Goal: Information Seeking & Learning: Check status

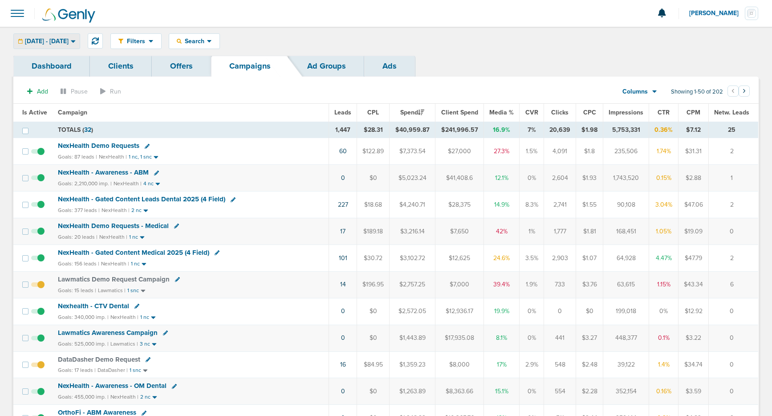
click at [53, 47] on div "[DATE] - [DATE]" at bounding box center [47, 41] width 66 height 15
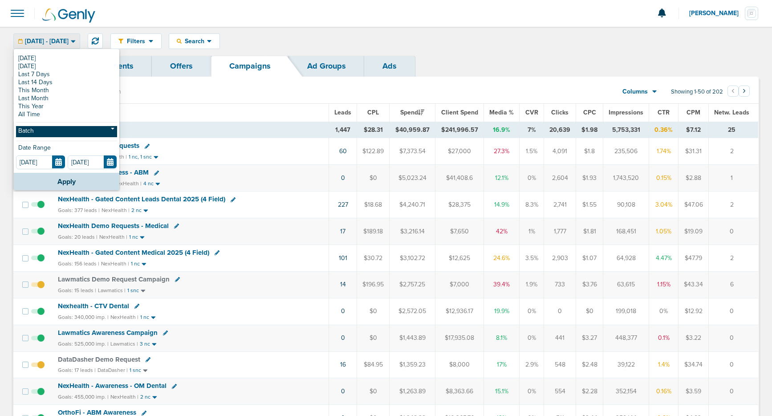
click at [50, 131] on link "Batch" at bounding box center [66, 131] width 101 height 11
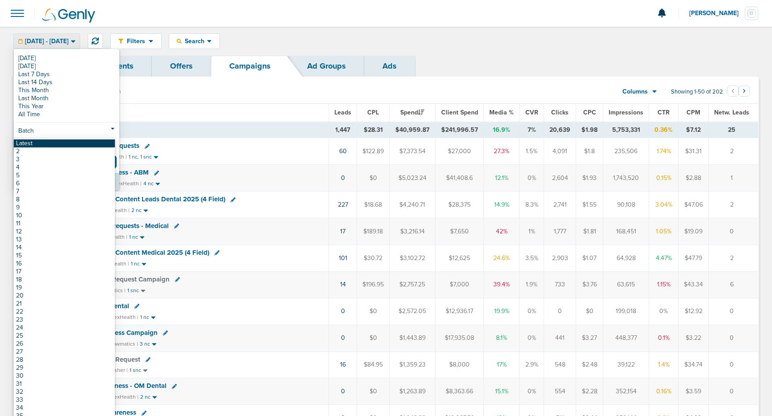
click at [53, 142] on link "Latest" at bounding box center [64, 143] width 101 height 8
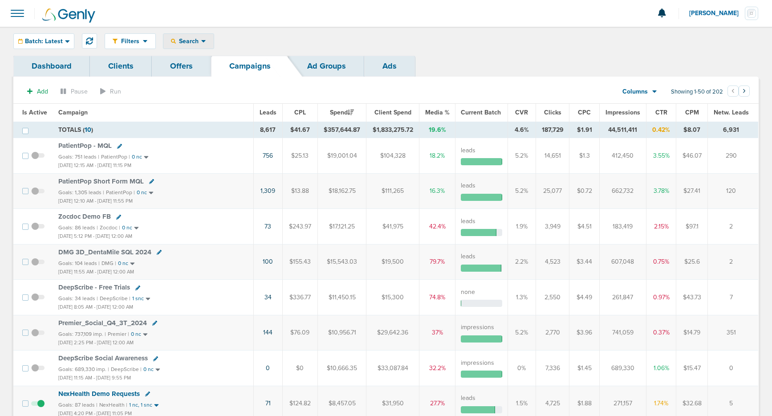
click at [184, 42] on span "Search" at bounding box center [188, 41] width 25 height 8
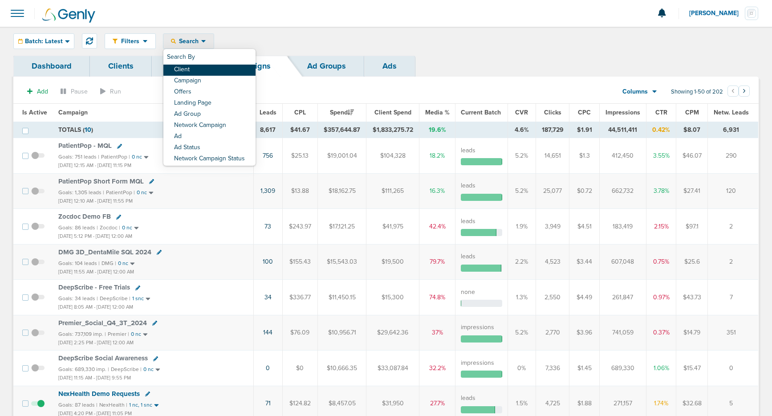
click at [186, 67] on link "Client" at bounding box center [209, 70] width 92 height 11
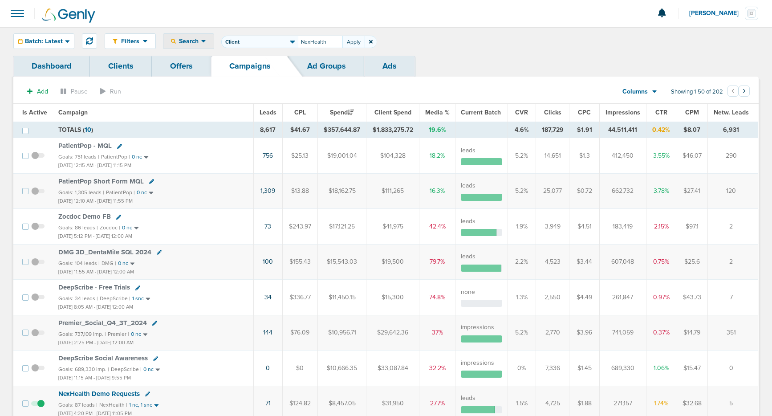
type input "NexHealth"
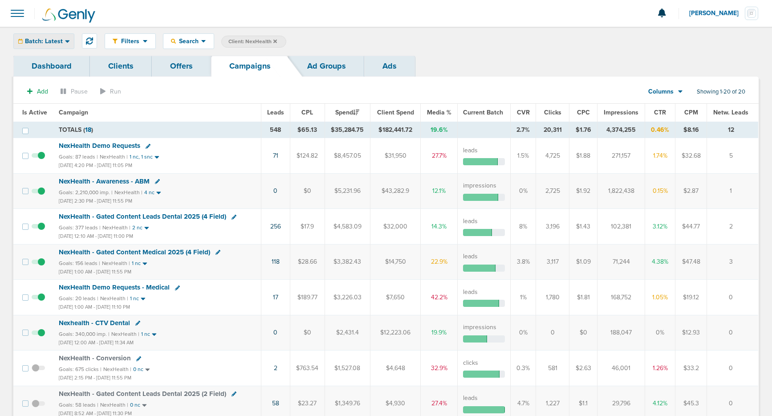
click at [35, 41] on span "Batch: Latest" at bounding box center [44, 41] width 38 height 6
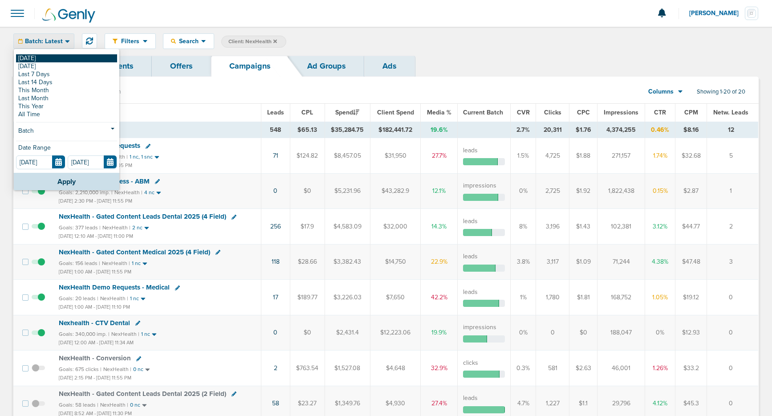
click at [38, 57] on link "[DATE]" at bounding box center [66, 58] width 101 height 8
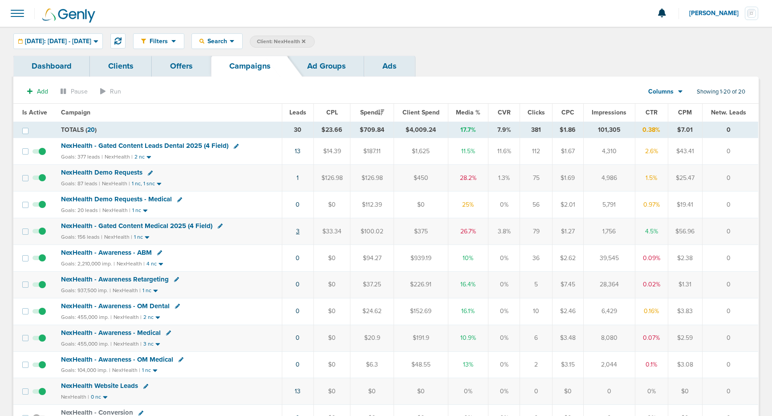
click at [296, 232] on link "3" at bounding box center [298, 231] width 4 height 8
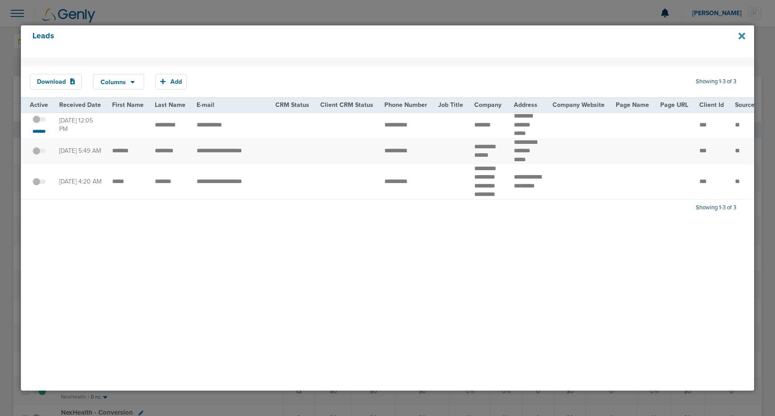
click at [743, 34] on icon at bounding box center [742, 36] width 7 height 10
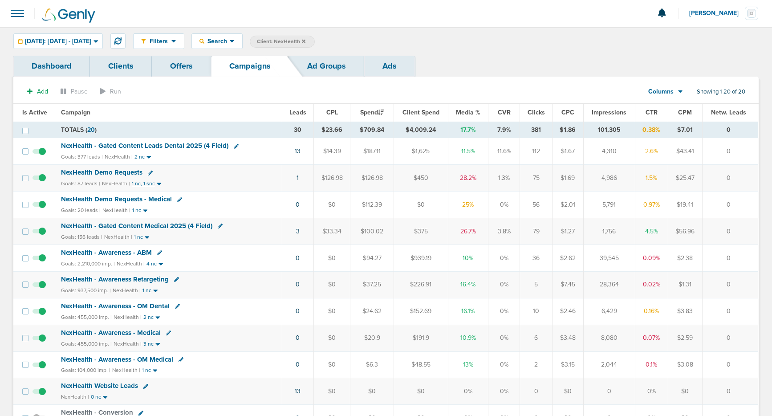
click at [146, 184] on small "1 nc, 1 snc" at bounding box center [143, 183] width 23 height 7
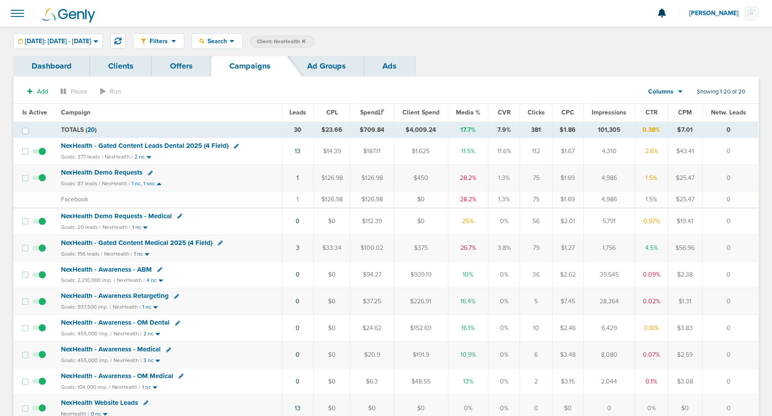
click at [96, 171] on span "NexHealth Demo Requests" at bounding box center [101, 172] width 81 height 8
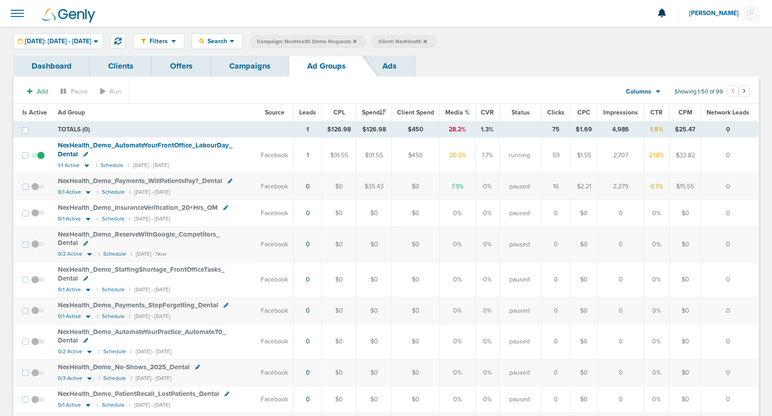
click at [236, 66] on link "Campaigns" at bounding box center [250, 66] width 78 height 21
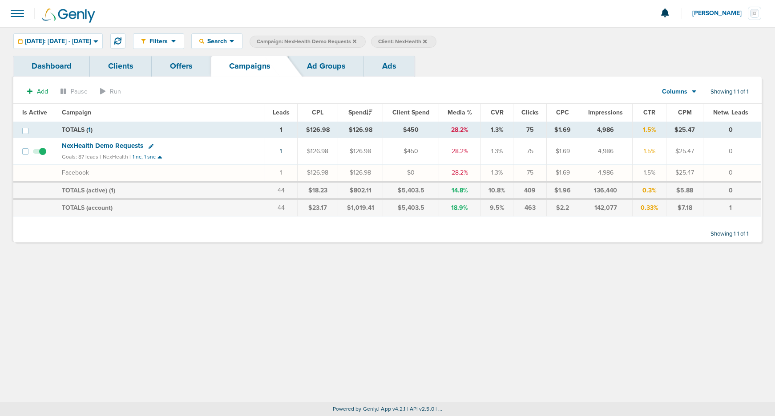
click at [316, 66] on link "Ad Groups" at bounding box center [326, 66] width 75 height 21
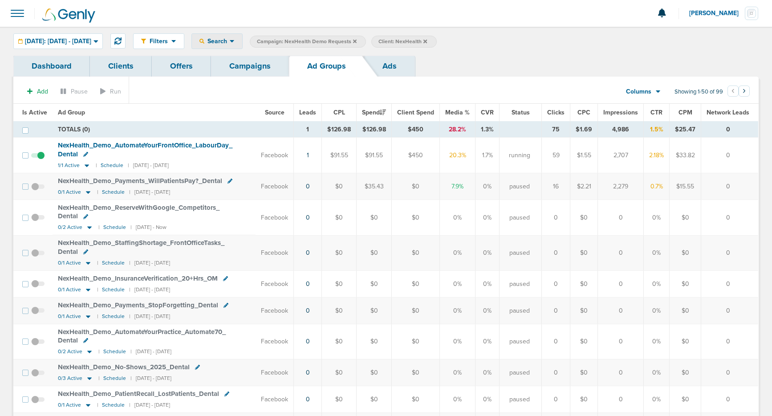
click at [235, 44] on icon at bounding box center [232, 41] width 5 height 8
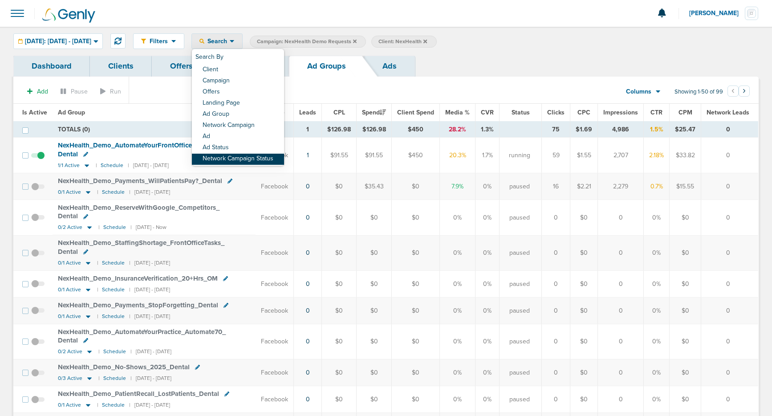
click at [284, 157] on link "Network Campaign Status" at bounding box center [238, 159] width 92 height 11
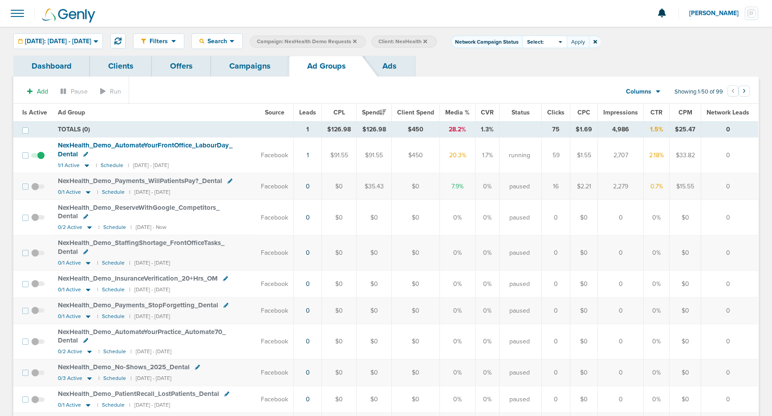
click at [544, 42] on span "Select:" at bounding box center [535, 42] width 16 height 8
click at [563, 80] on label "Scheduled" at bounding box center [545, 80] width 37 height 8
click at [537, 76] on input "Scheduled" at bounding box center [537, 76] width 0 height 0
drag, startPoint x: 600, startPoint y: 44, endPoint x: 511, endPoint y: 92, distance: 100.8
click at [589, 44] on button "Apply" at bounding box center [578, 42] width 22 height 12
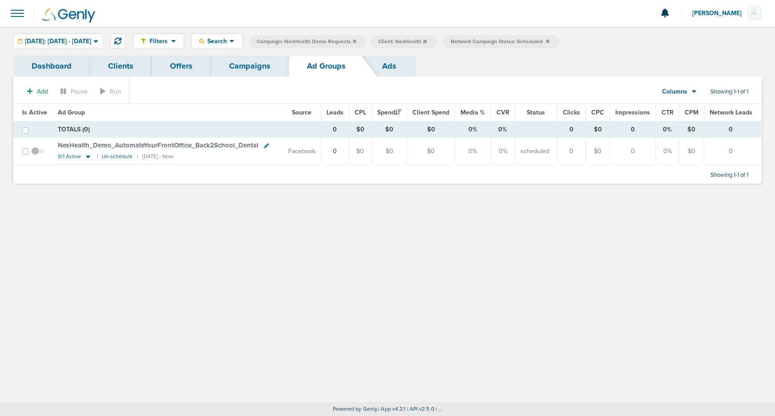
click at [37, 155] on span at bounding box center [37, 155] width 13 height 0
click at [38, 153] on input "checkbox" at bounding box center [38, 153] width 0 height 0
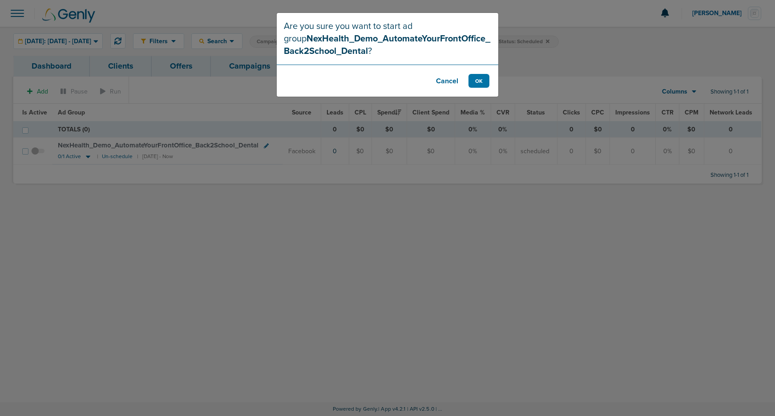
drag, startPoint x: 445, startPoint y: 81, endPoint x: 433, endPoint y: 85, distance: 12.7
click at [442, 82] on button "Cancel" at bounding box center [448, 81] width 36 height 14
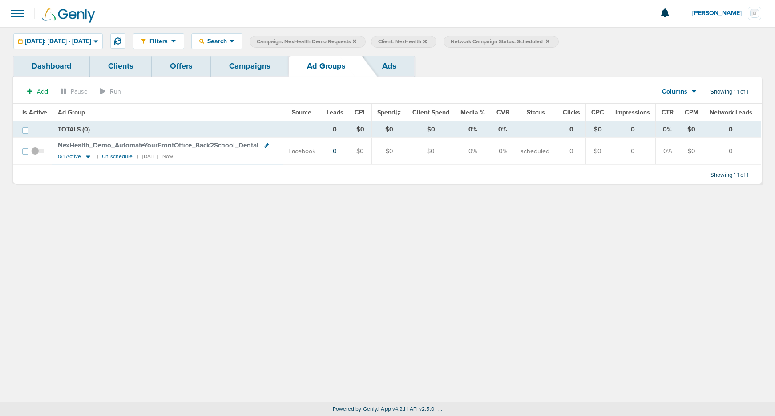
click at [88, 156] on icon at bounding box center [88, 157] width 4 height 3
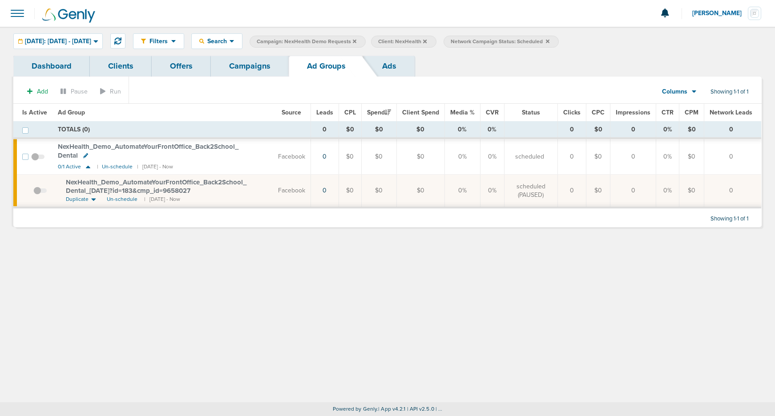
click at [38, 195] on span at bounding box center [39, 195] width 13 height 0
click at [33, 192] on input "checkbox" at bounding box center [33, 192] width 0 height 0
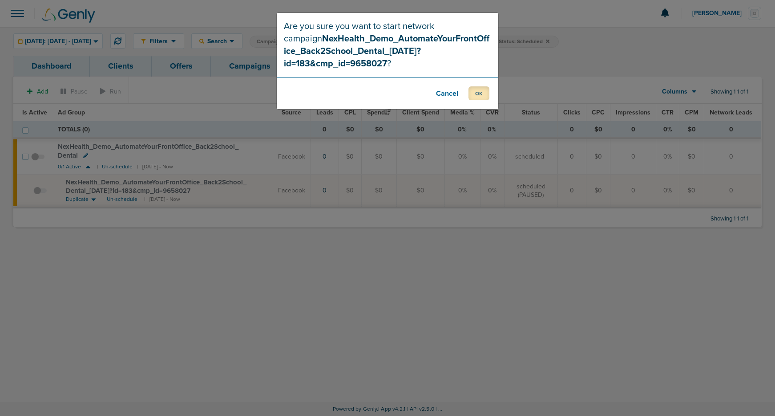
click at [482, 97] on button "OK" at bounding box center [479, 93] width 21 height 14
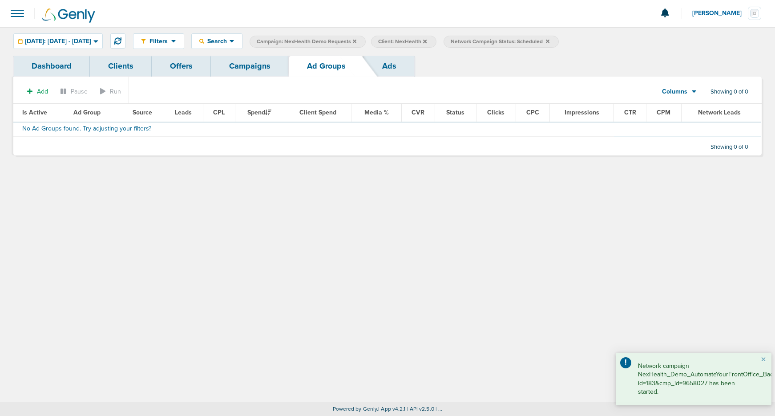
click at [258, 66] on link "Campaigns" at bounding box center [250, 66] width 78 height 21
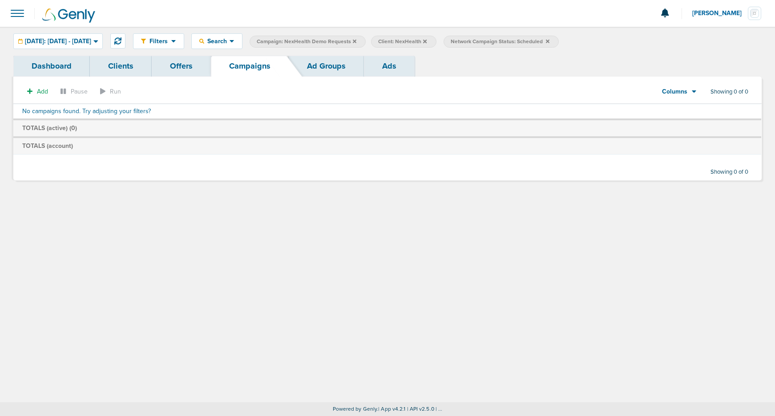
click at [550, 41] on icon at bounding box center [548, 41] width 4 height 4
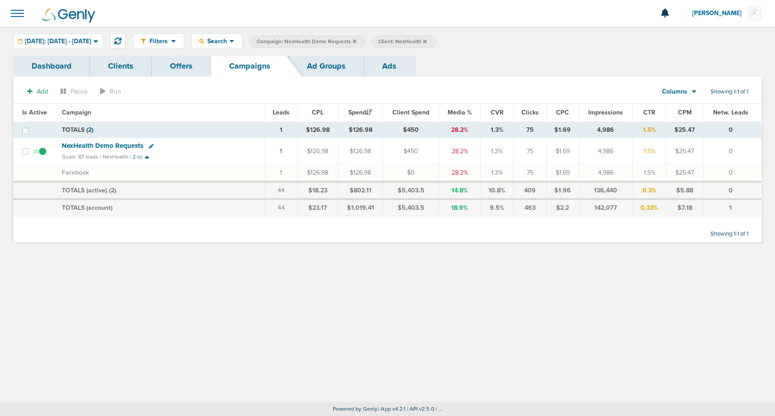
click at [357, 41] on icon at bounding box center [355, 41] width 4 height 5
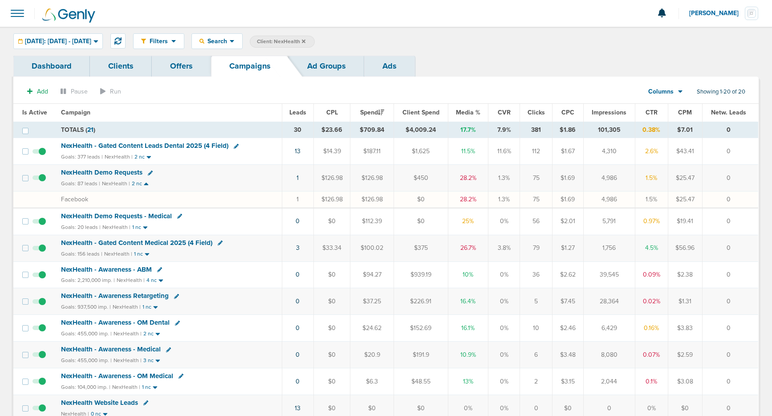
click at [99, 171] on span "NexHealth Demo Requests" at bounding box center [101, 172] width 81 height 8
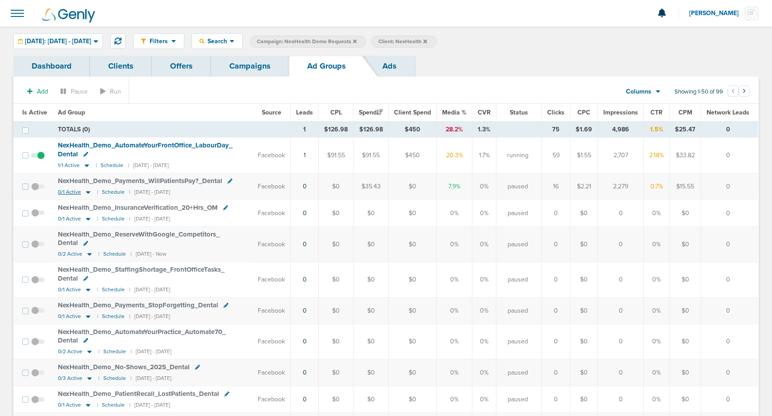
click at [87, 193] on icon at bounding box center [88, 192] width 4 height 3
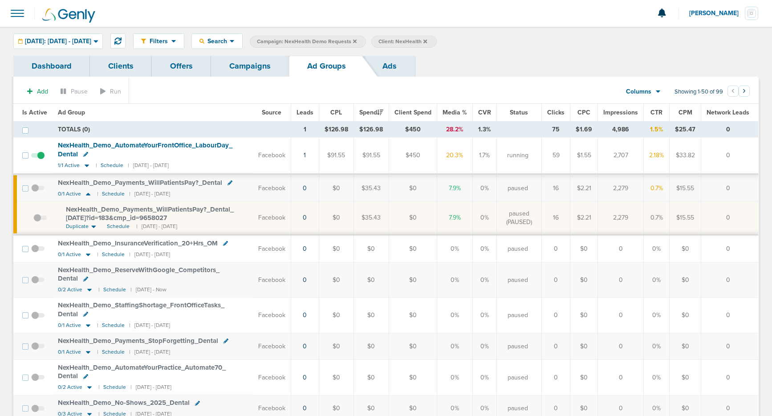
click at [112, 215] on span "NexHealth_ Demo_ Payments_ WillPatientsPay?_ Dental_ [DATE]?id=183&cmp_ id=9658…" at bounding box center [150, 213] width 168 height 17
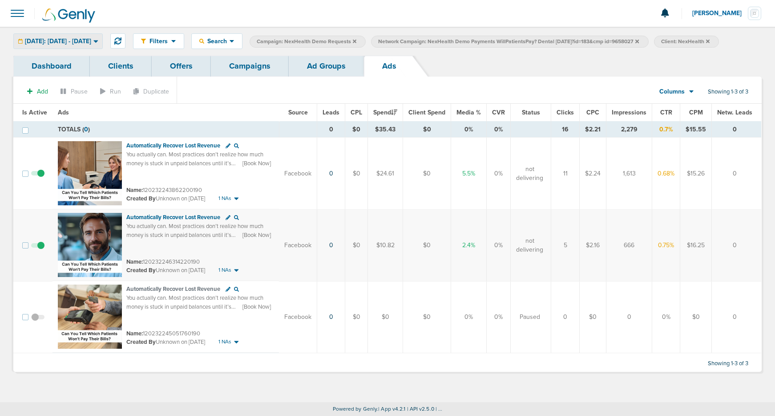
click at [40, 39] on span "[DATE]: [DATE] - [DATE]" at bounding box center [58, 41] width 66 height 6
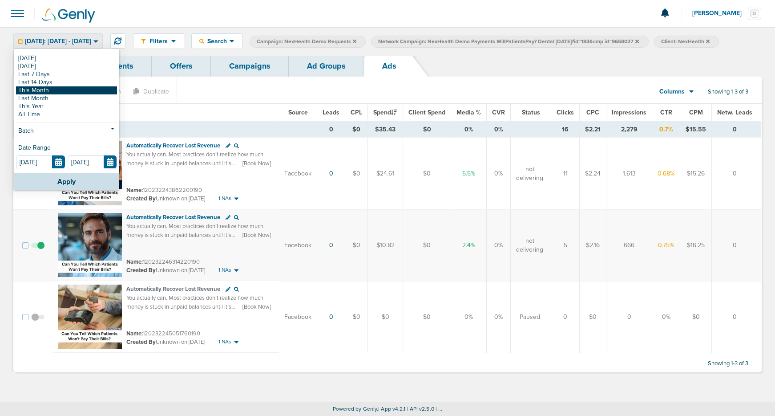
click at [45, 90] on link "This Month" at bounding box center [66, 90] width 101 height 8
